Goal: Find specific page/section: Find specific page/section

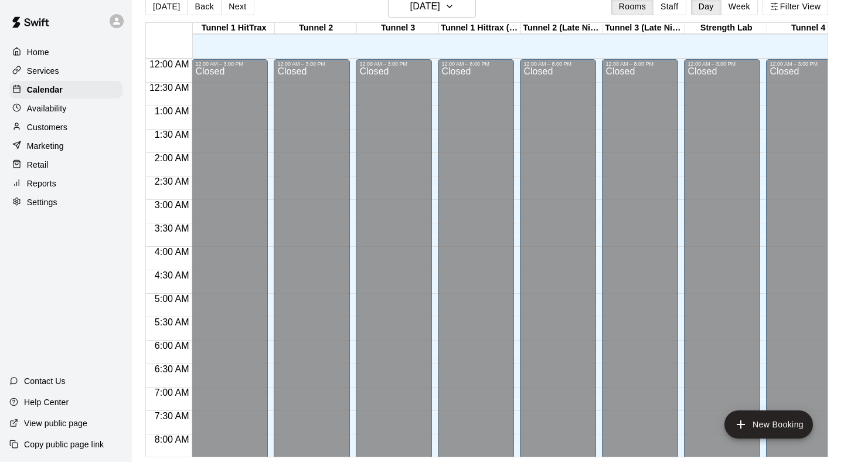
scroll to position [711, 91]
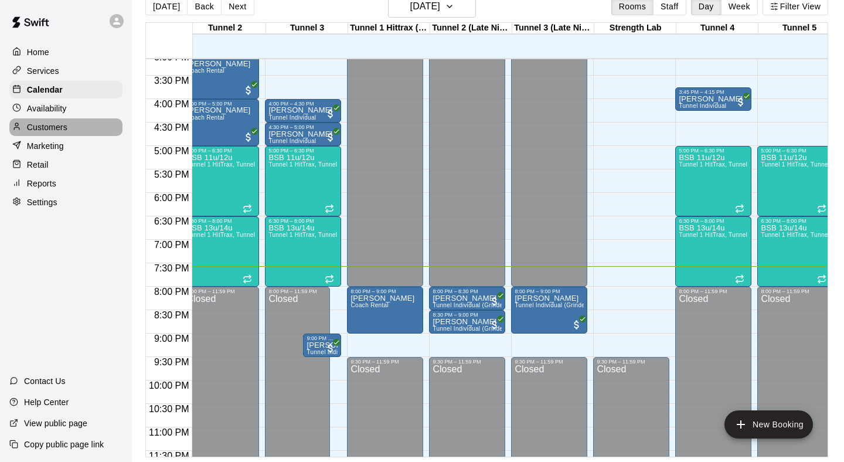
click at [44, 126] on p "Customers" at bounding box center [47, 127] width 40 height 12
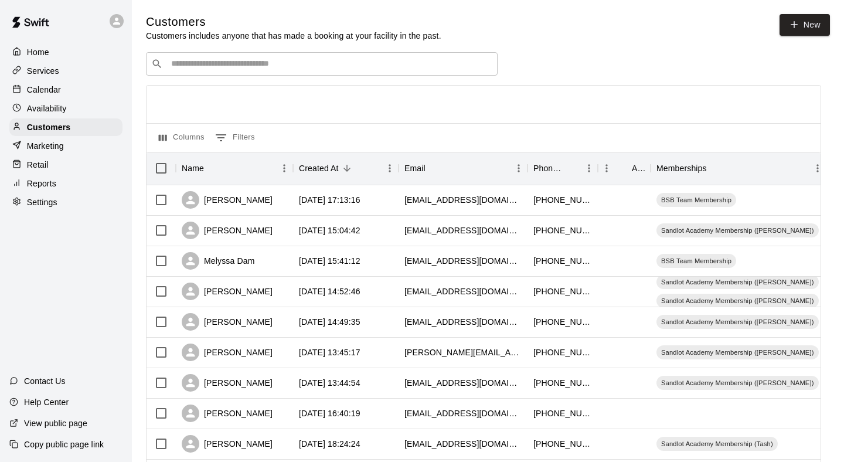
click at [300, 69] on input "Search customers by name or email" at bounding box center [330, 64] width 325 height 12
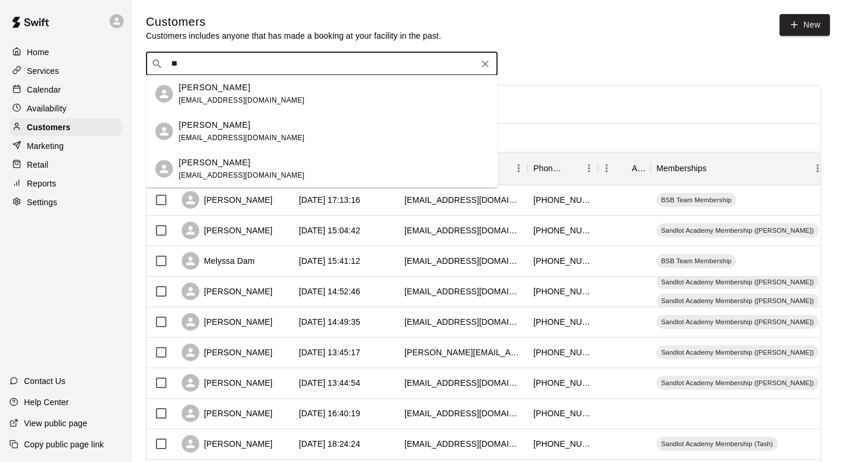
type input "*"
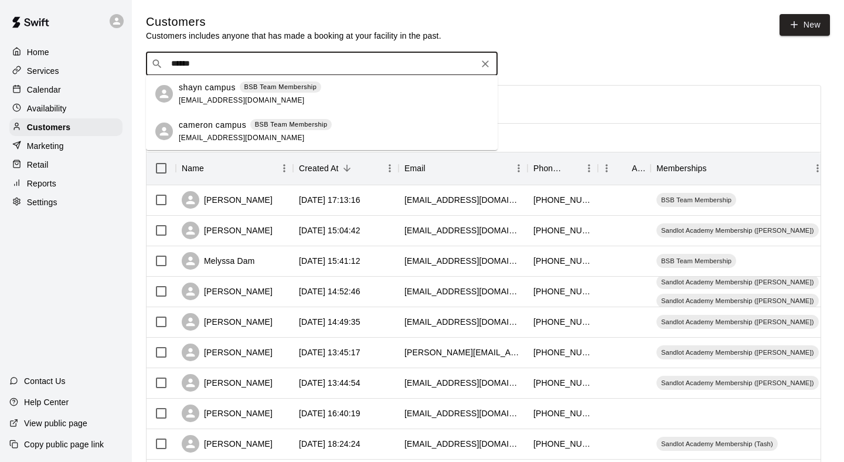
type input "******"
click at [60, 58] on div "Home" at bounding box center [65, 52] width 113 height 18
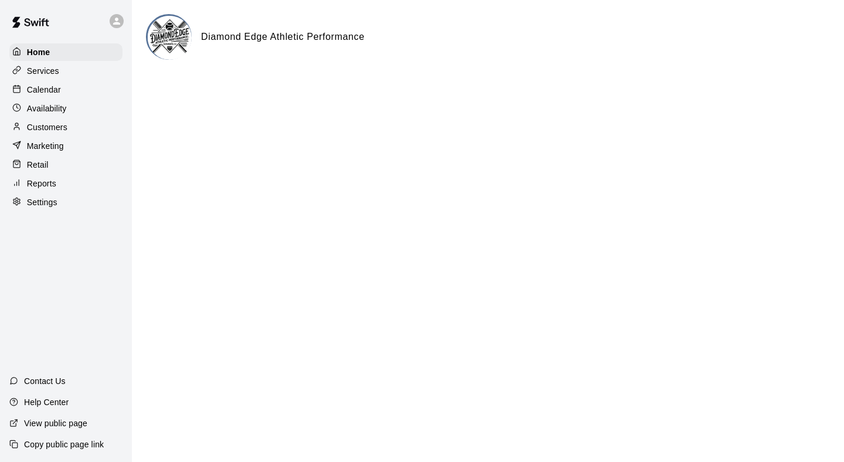
click at [49, 87] on p "Calendar" at bounding box center [44, 90] width 34 height 12
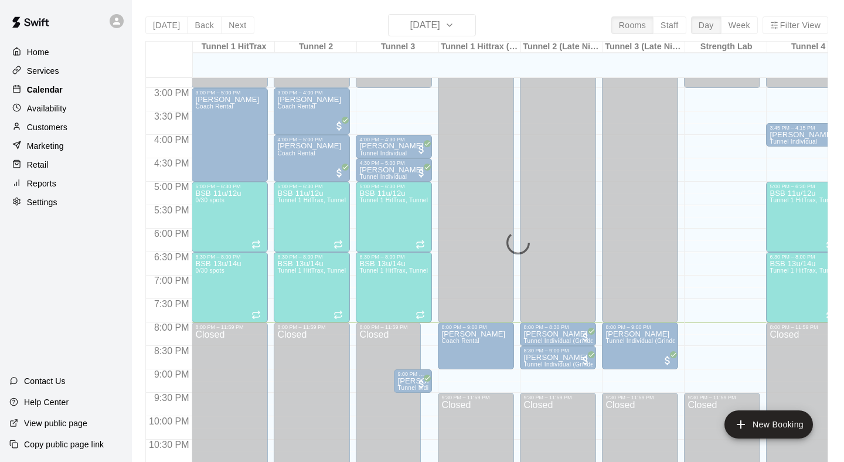
scroll to position [694, 0]
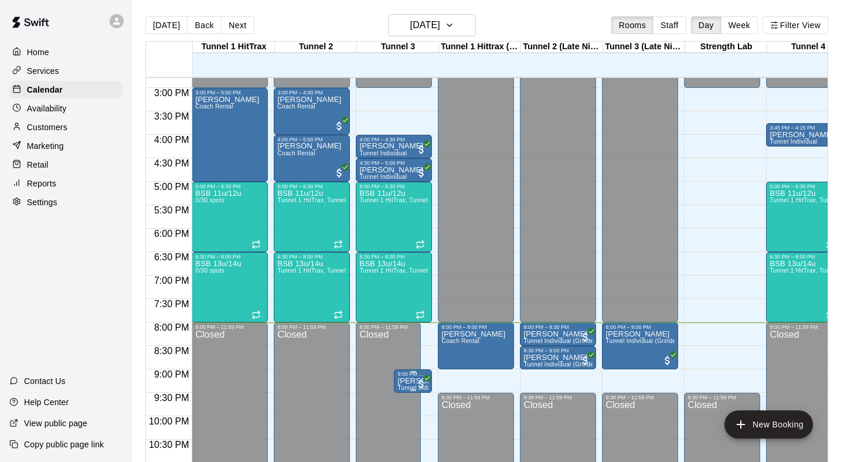
click at [398, 381] on p "[PERSON_NAME]" at bounding box center [412, 381] width 31 height 0
click at [414, 386] on icon "edit" at bounding box center [410, 385] width 14 height 14
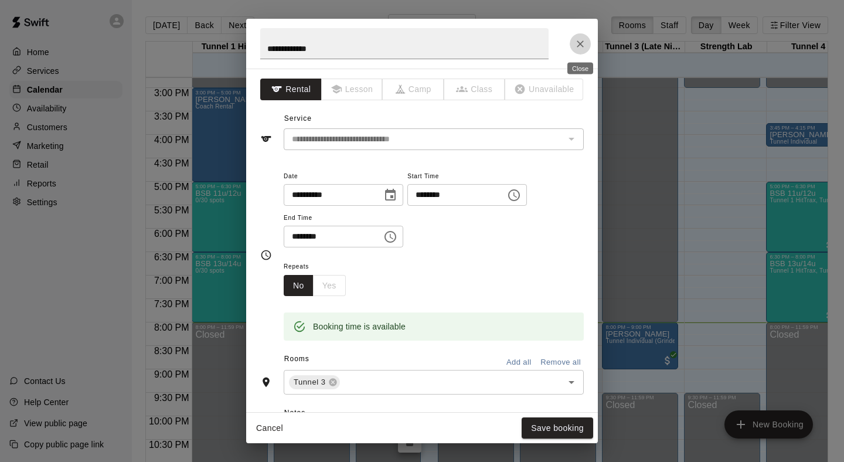
click at [582, 43] on icon "Close" at bounding box center [581, 44] width 12 height 12
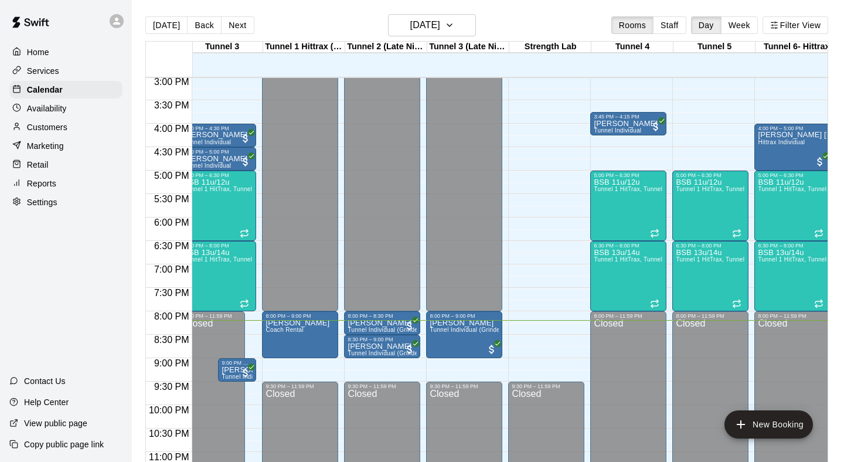
scroll to position [0, 158]
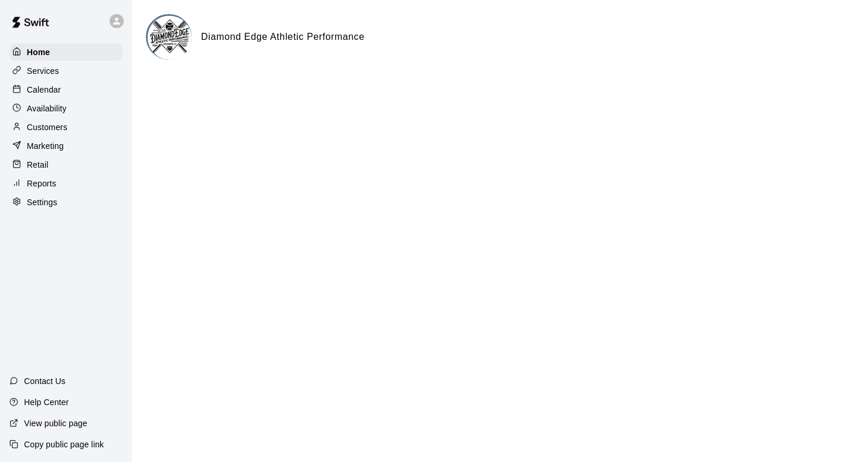
click at [101, 84] on div "Calendar" at bounding box center [65, 90] width 113 height 18
